Goal: Task Accomplishment & Management: Manage account settings

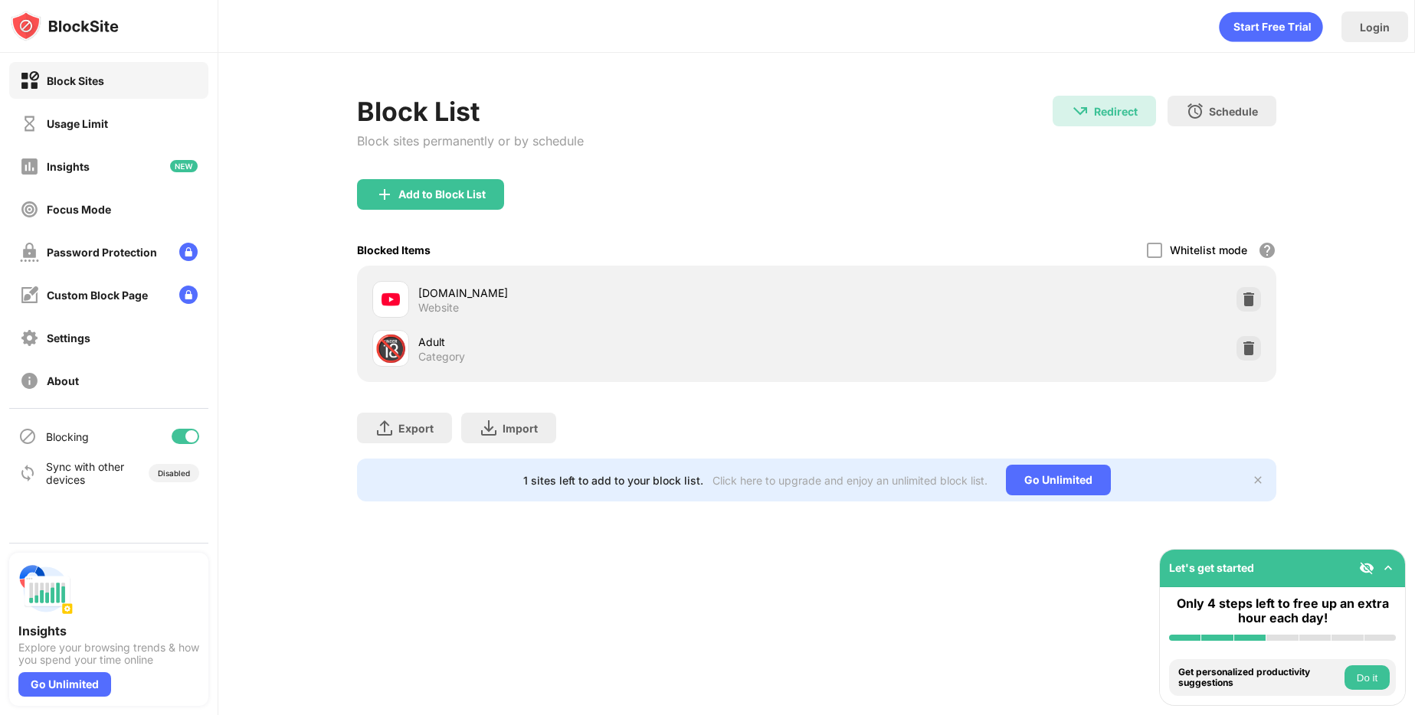
click at [178, 433] on div at bounding box center [186, 436] width 28 height 15
drag, startPoint x: 182, startPoint y: 437, endPoint x: 284, endPoint y: 398, distance: 109.8
click at [182, 437] on div at bounding box center [179, 437] width 12 height 12
click at [189, 442] on div at bounding box center [191, 437] width 12 height 12
click at [169, 449] on div "Blocking" at bounding box center [108, 436] width 199 height 37
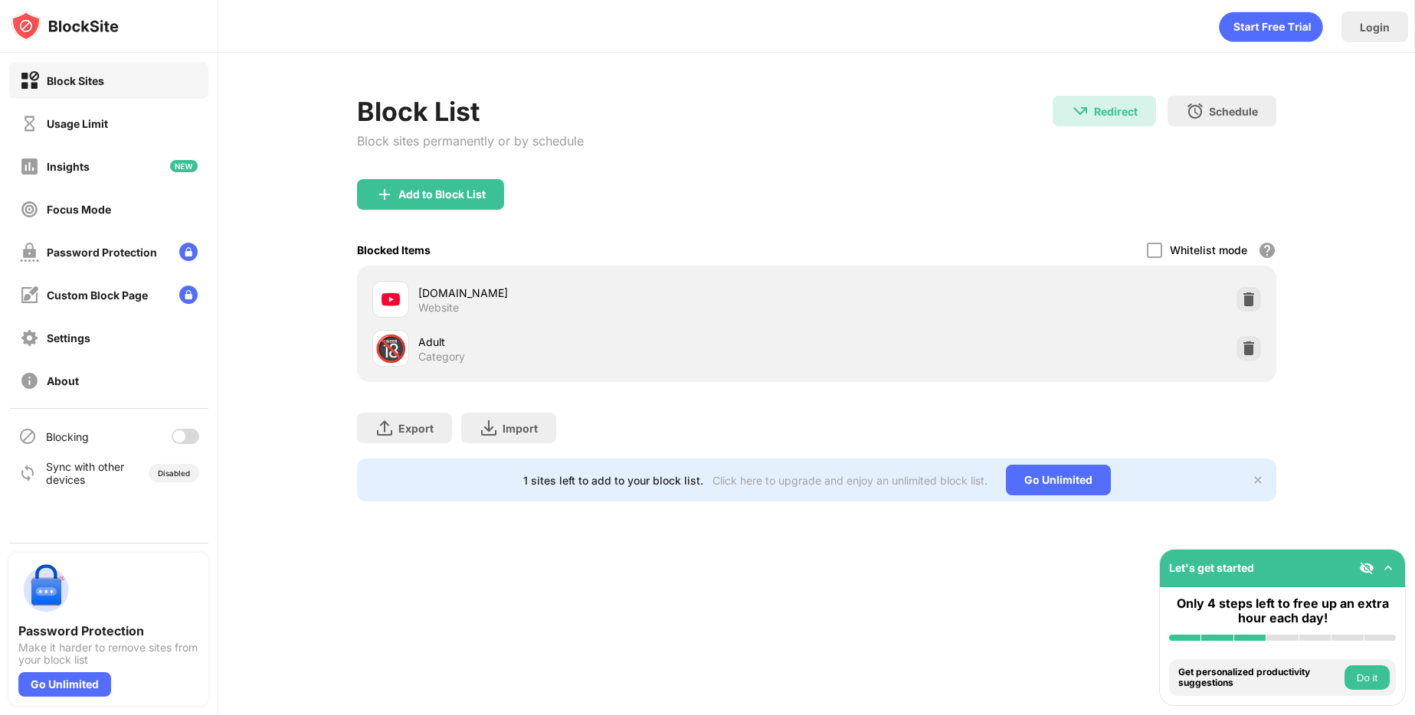
click at [177, 443] on div at bounding box center [186, 436] width 28 height 15
drag, startPoint x: 191, startPoint y: 437, endPoint x: 349, endPoint y: 343, distance: 183.4
click at [191, 436] on div at bounding box center [191, 437] width 12 height 12
click at [192, 435] on div at bounding box center [186, 436] width 28 height 15
click at [182, 442] on div at bounding box center [186, 436] width 28 height 15
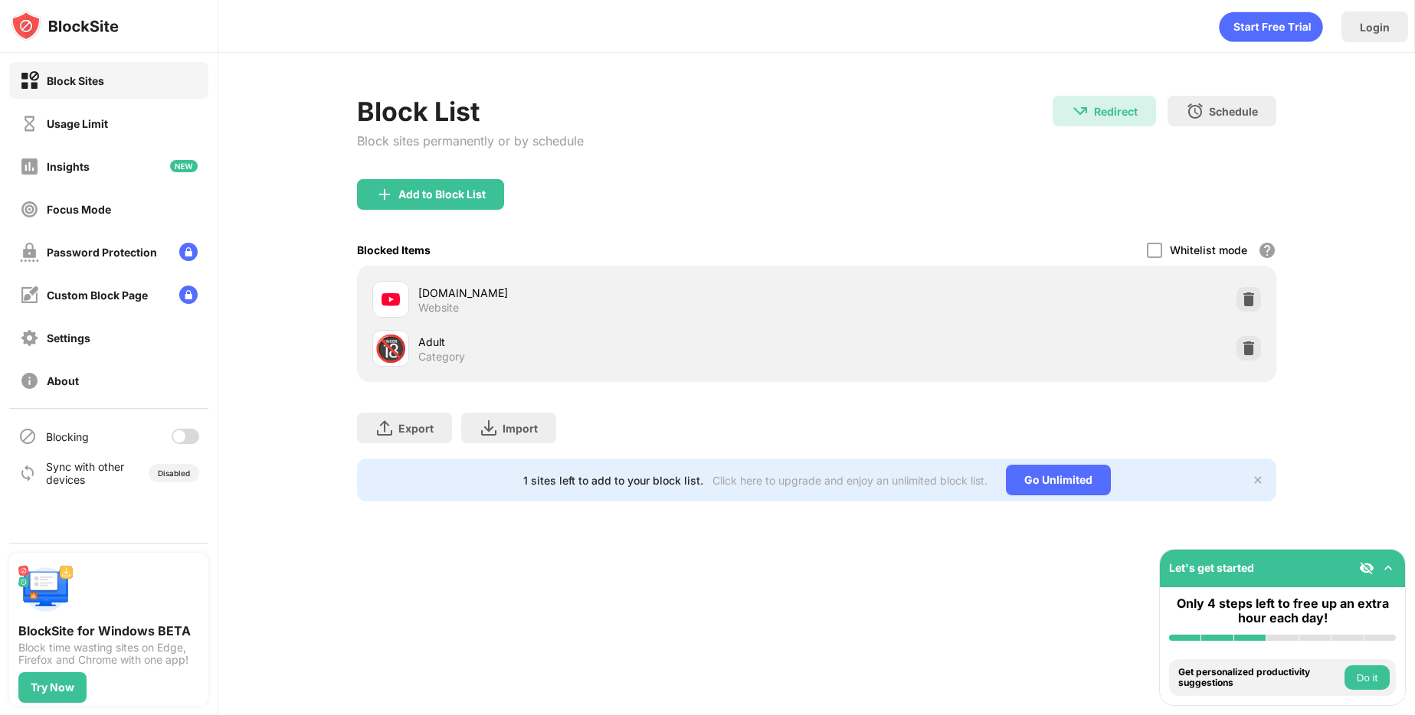
click at [192, 430] on div at bounding box center [186, 436] width 28 height 15
